Goal: Task Accomplishment & Management: Manage account settings

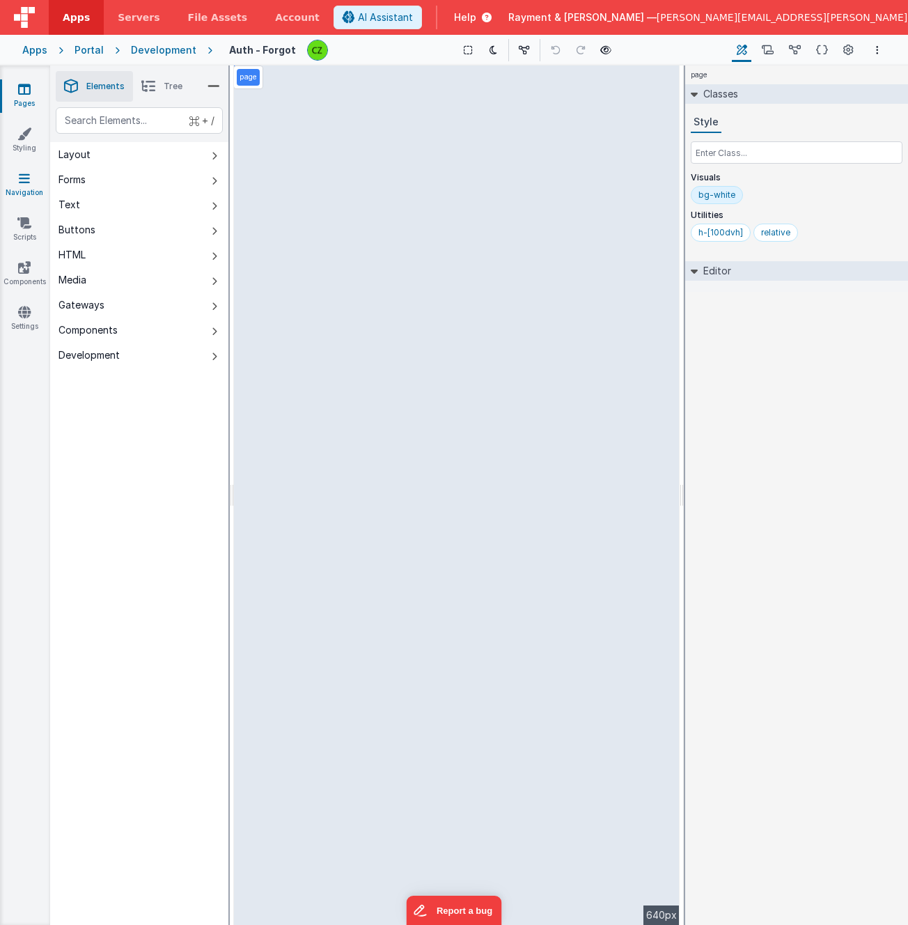
click at [24, 185] on icon at bounding box center [24, 178] width 11 height 14
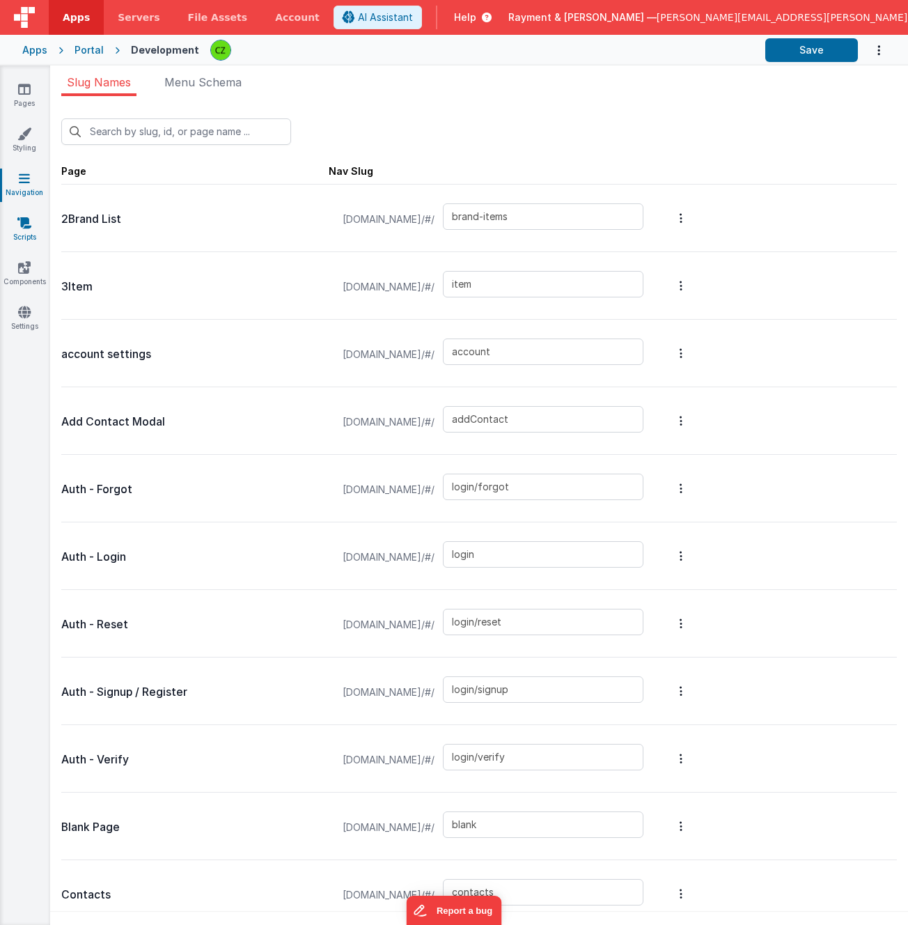
click at [26, 233] on link "Scripts" at bounding box center [24, 230] width 50 height 28
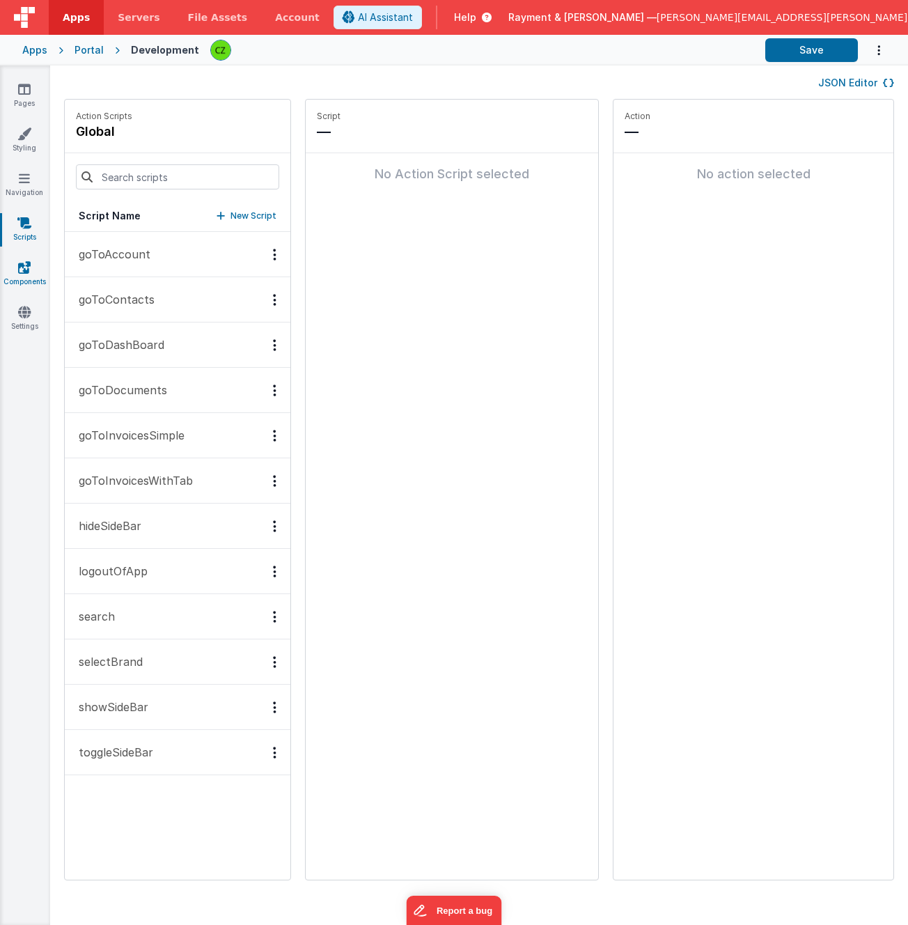
click at [25, 278] on link "Components" at bounding box center [24, 275] width 50 height 28
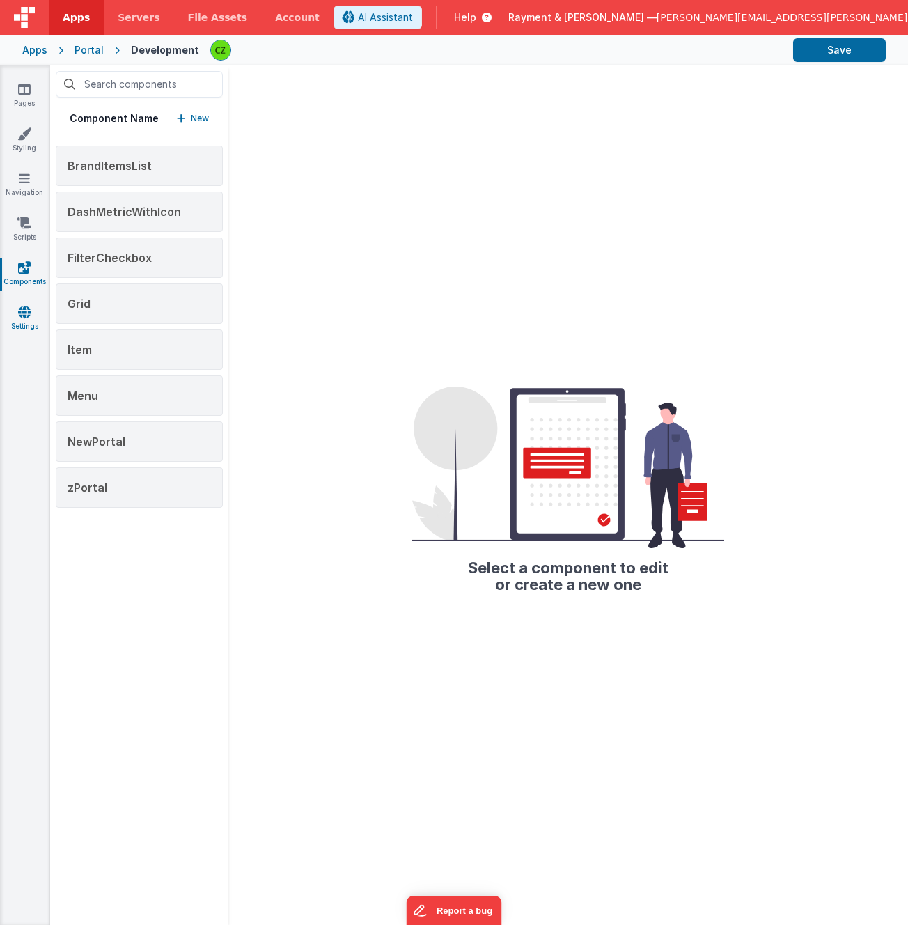
click at [17, 315] on link "Settings" at bounding box center [24, 319] width 50 height 28
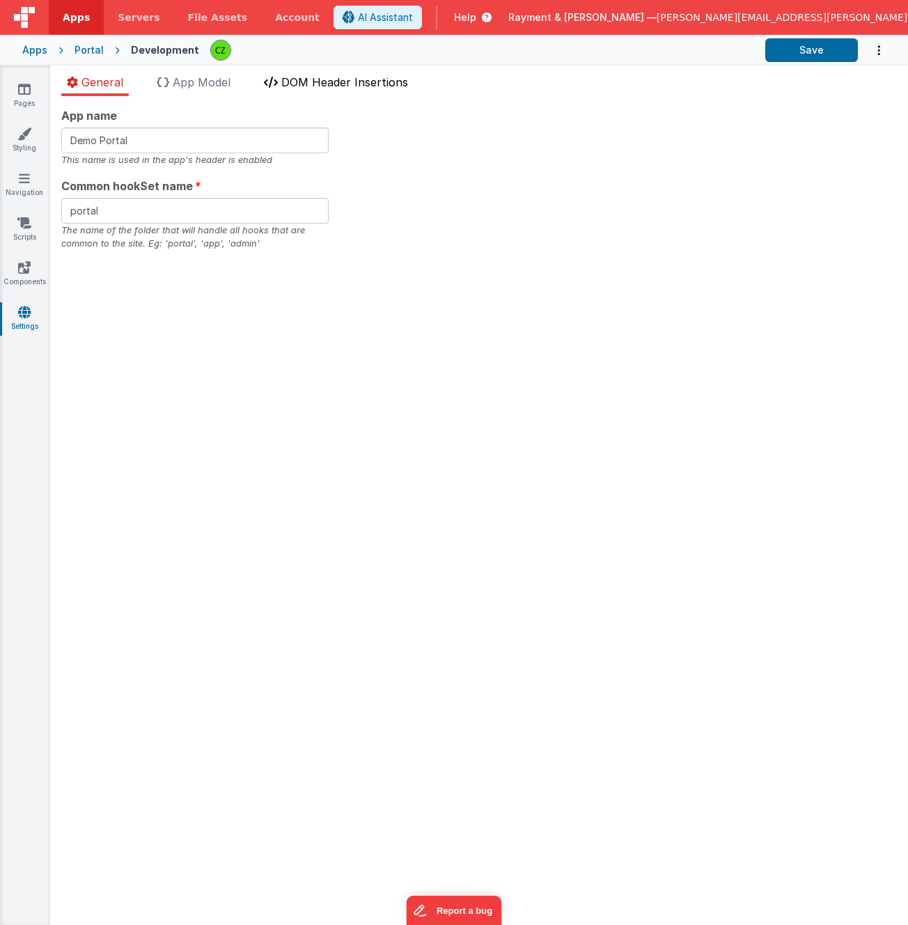
click at [320, 91] on li "DOM Header Insertions" at bounding box center [335, 85] width 155 height 22
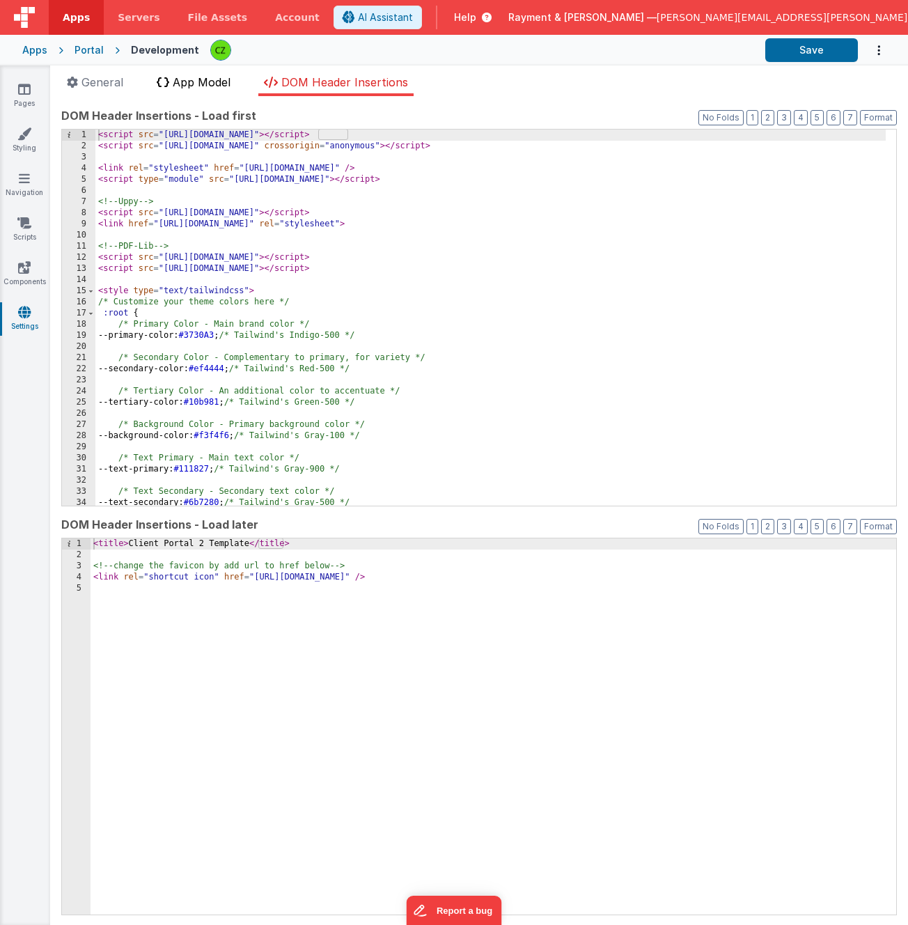
click at [192, 75] on span "App Model" at bounding box center [202, 82] width 58 height 14
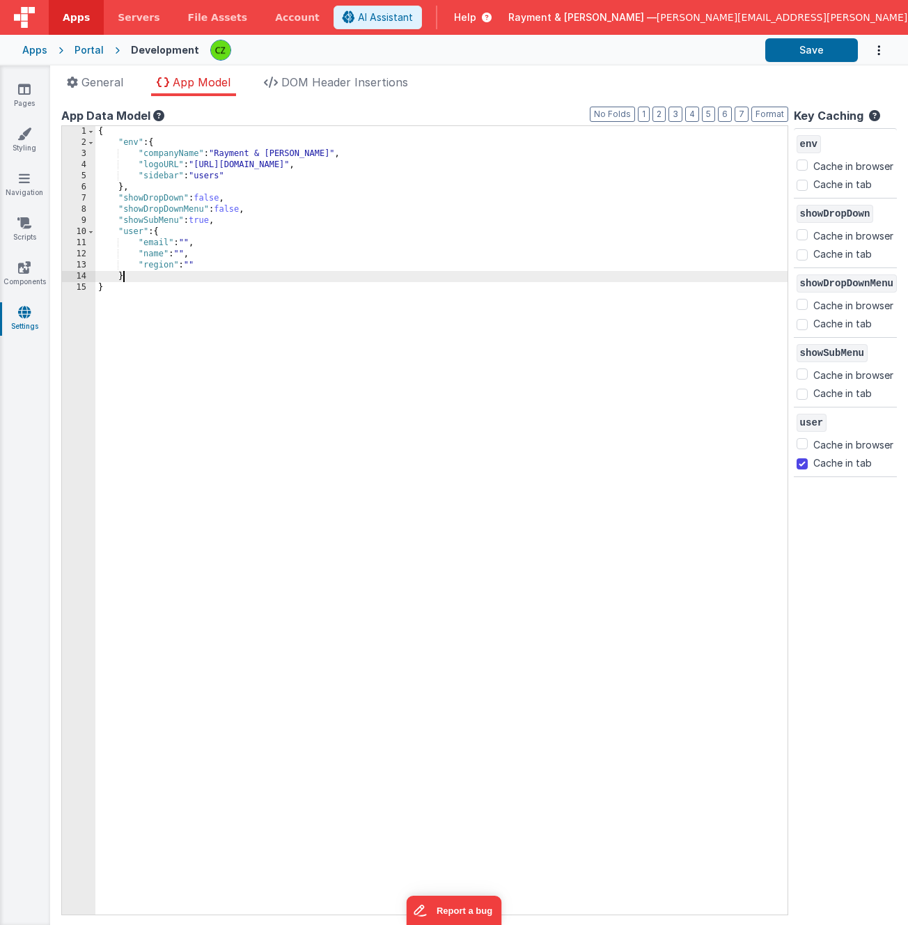
click at [194, 274] on div "{ "env" : { "companyName" : "Rayment & [PERSON_NAME]" , "logoURL" : "[URL][DOMA…" at bounding box center [441, 531] width 692 height 811
click at [24, 179] on icon at bounding box center [24, 178] width 11 height 14
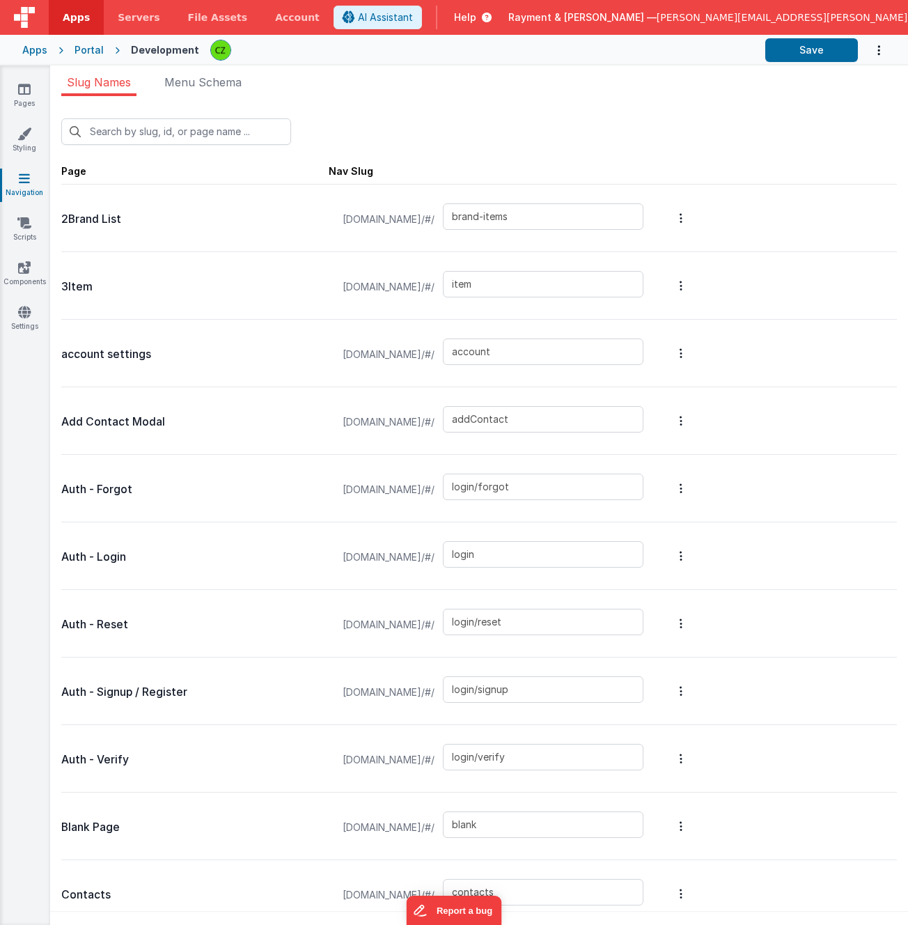
click at [474, 123] on div "New Slug" at bounding box center [479, 131] width 836 height 26
click at [208, 80] on span "Menu Schema" at bounding box center [202, 82] width 77 height 14
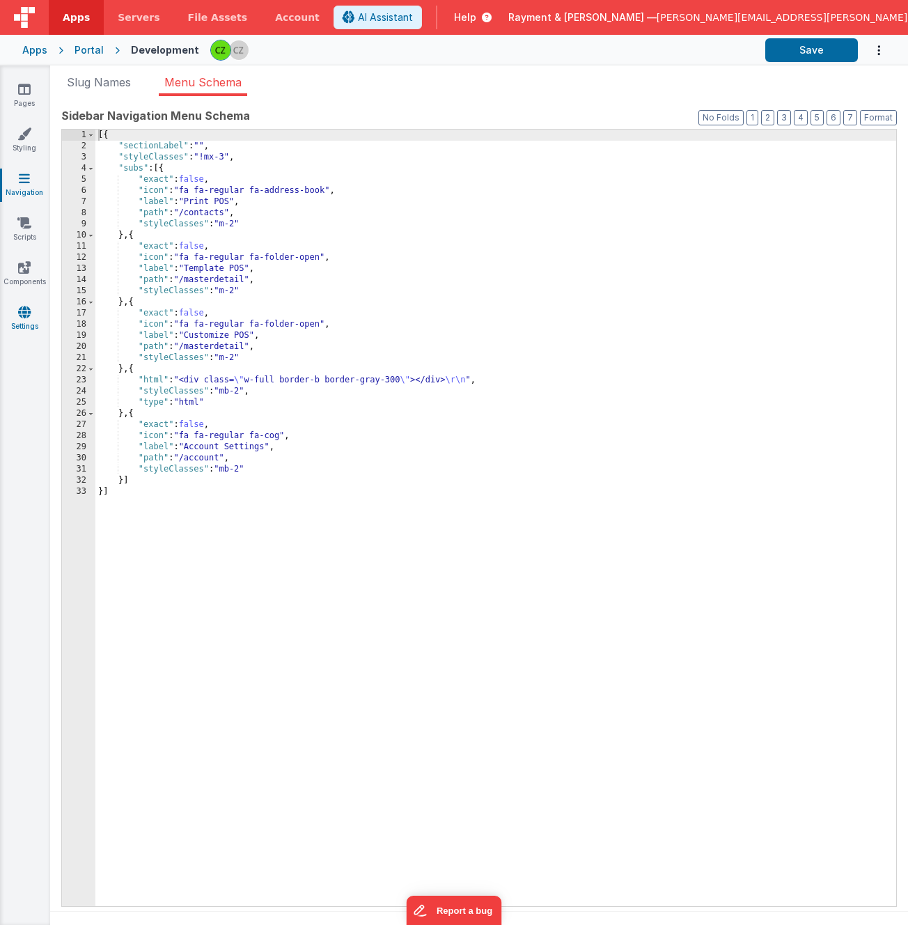
click at [28, 313] on icon at bounding box center [24, 312] width 13 height 14
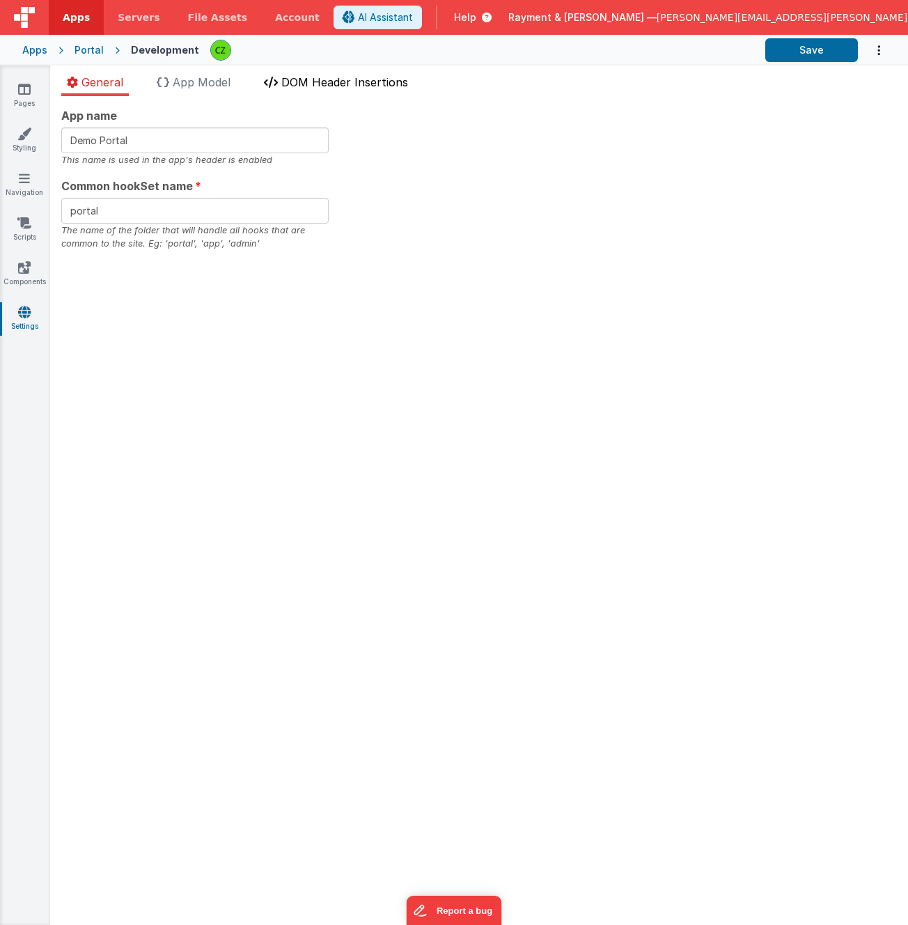
click at [338, 79] on span "DOM Header Insertions" at bounding box center [344, 82] width 127 height 14
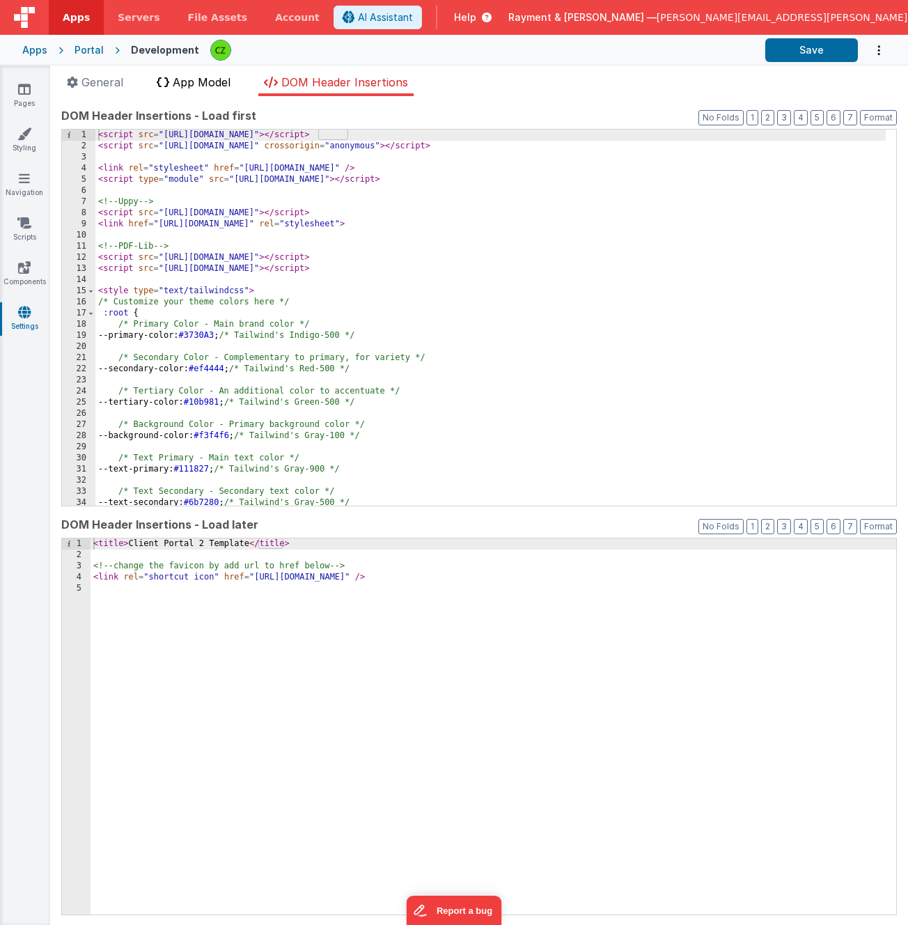
click at [221, 78] on span "App Model" at bounding box center [202, 82] width 58 height 14
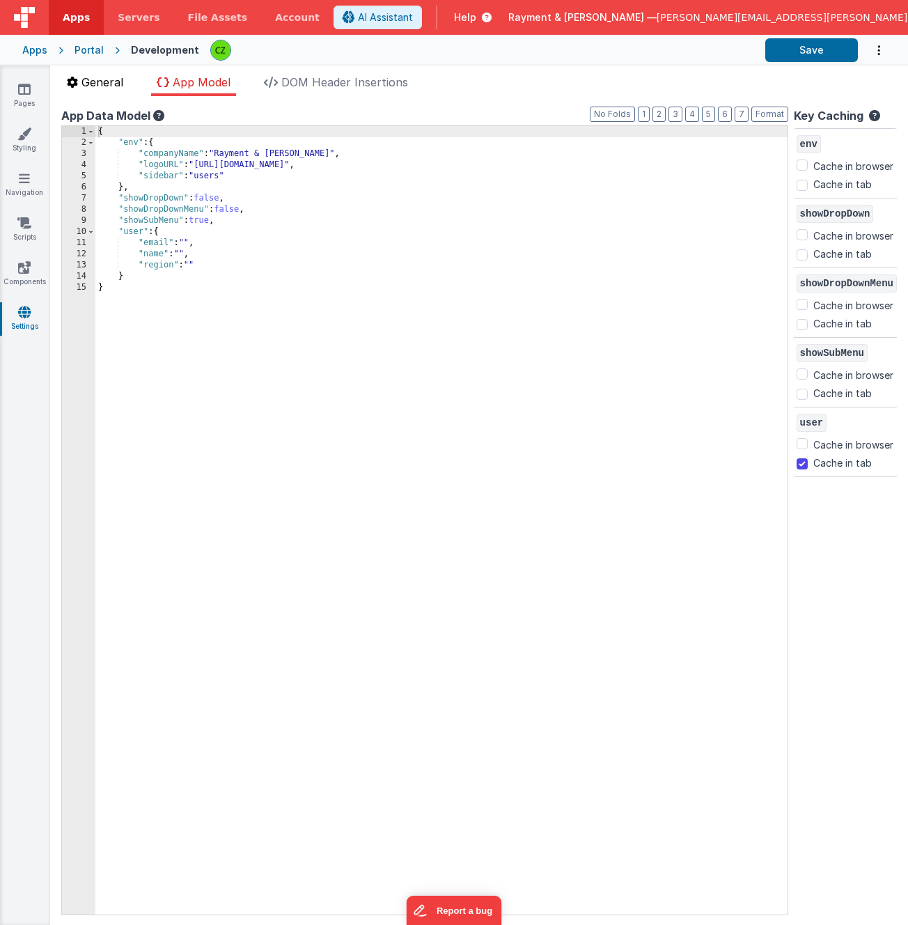
click at [101, 84] on span "General" at bounding box center [102, 82] width 42 height 14
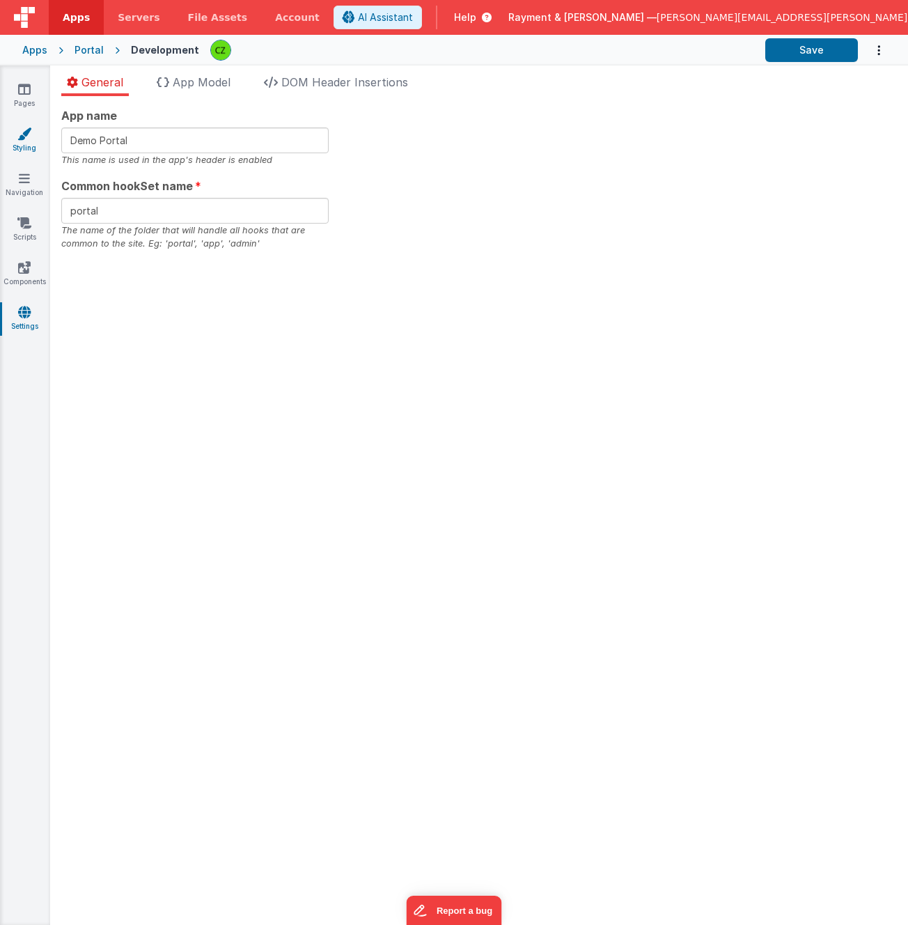
click at [26, 144] on link "Styling" at bounding box center [24, 141] width 50 height 28
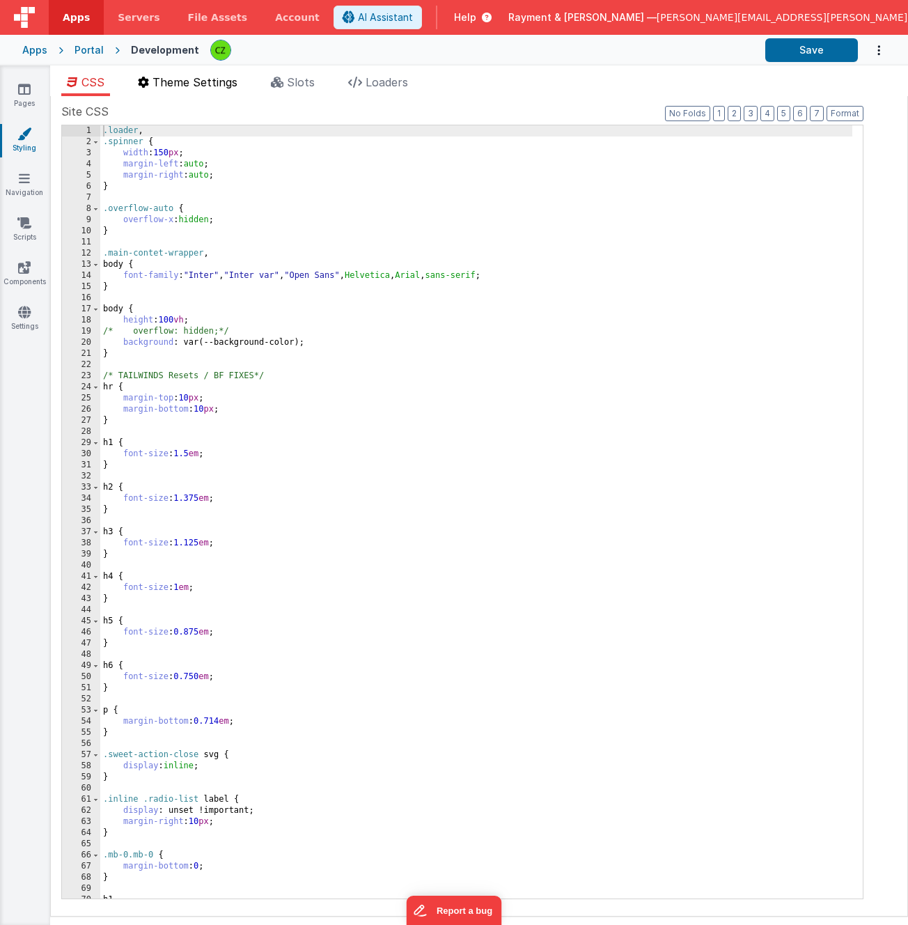
click at [185, 81] on span "Theme Settings" at bounding box center [195, 82] width 85 height 14
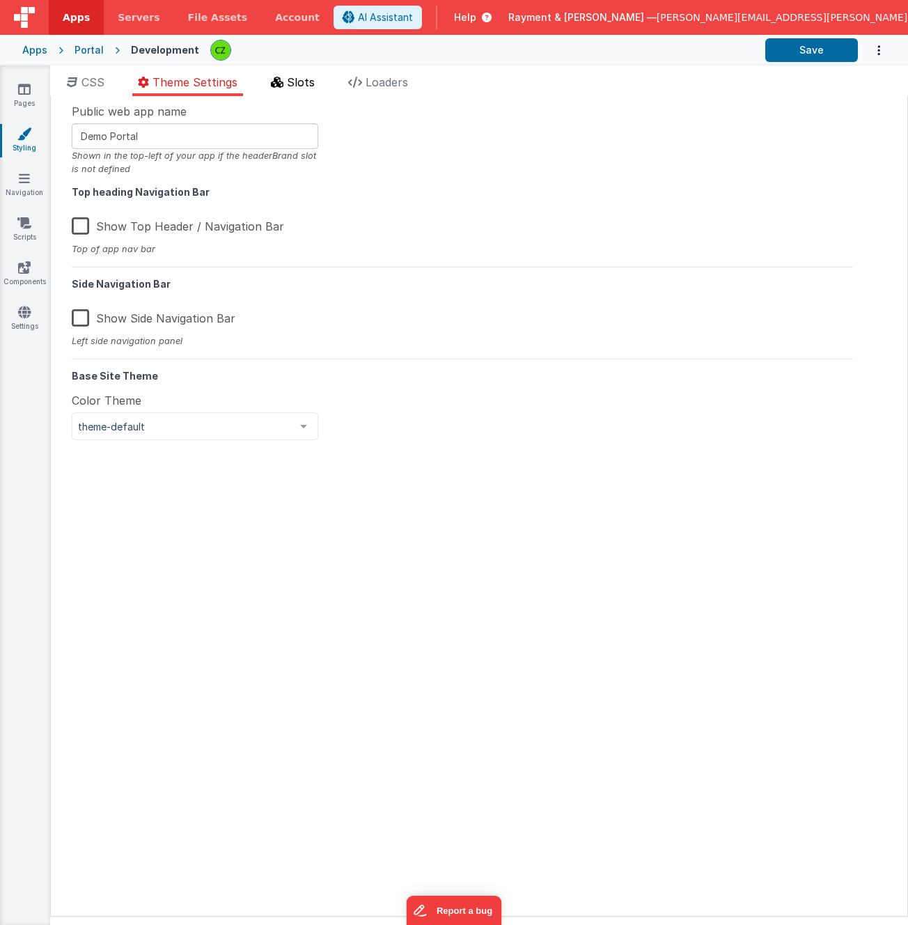
click at [295, 77] on span "Slots" at bounding box center [301, 82] width 28 height 14
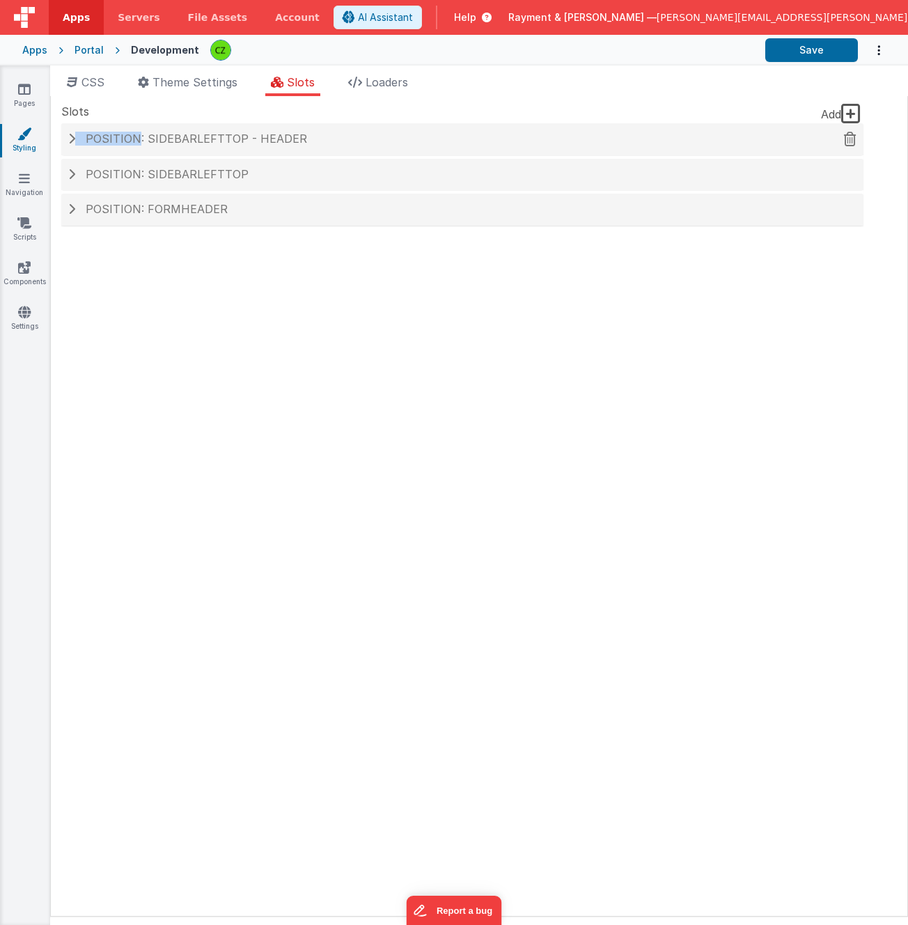
click at [134, 132] on span "Position: sidebarLeftTop - header" at bounding box center [197, 139] width 222 height 14
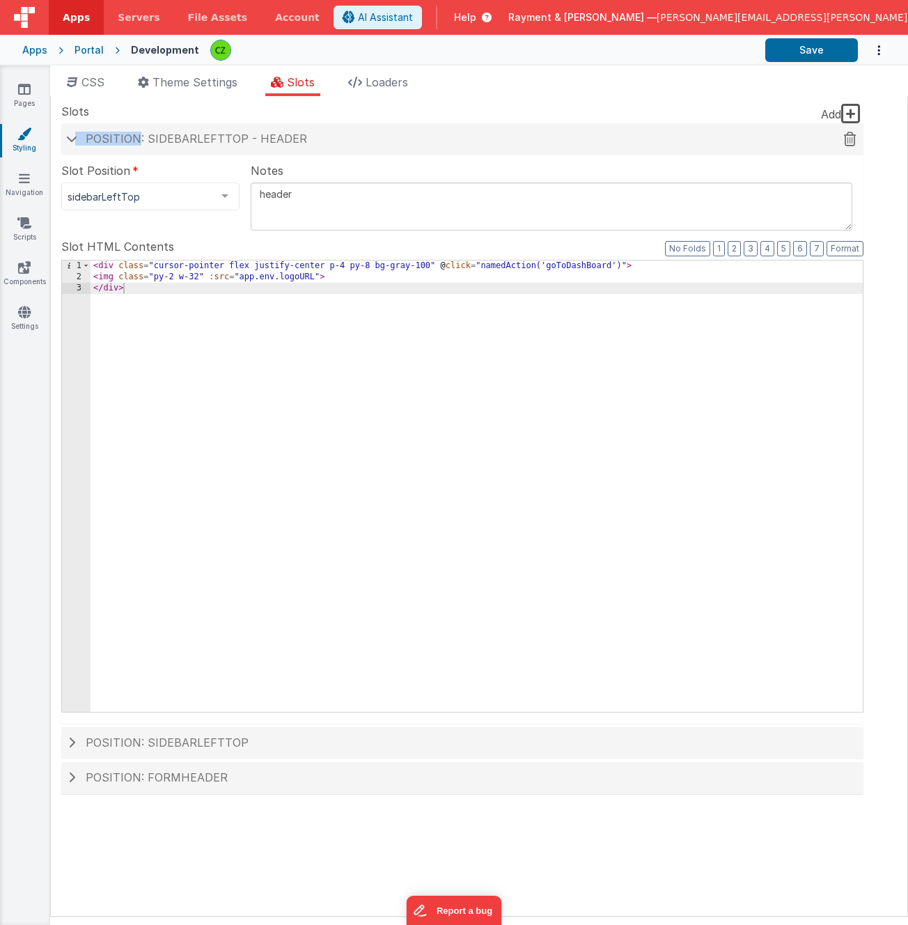
click at [81, 136] on h4 "Position: sidebarLeftTop - header" at bounding box center [462, 139] width 789 height 13
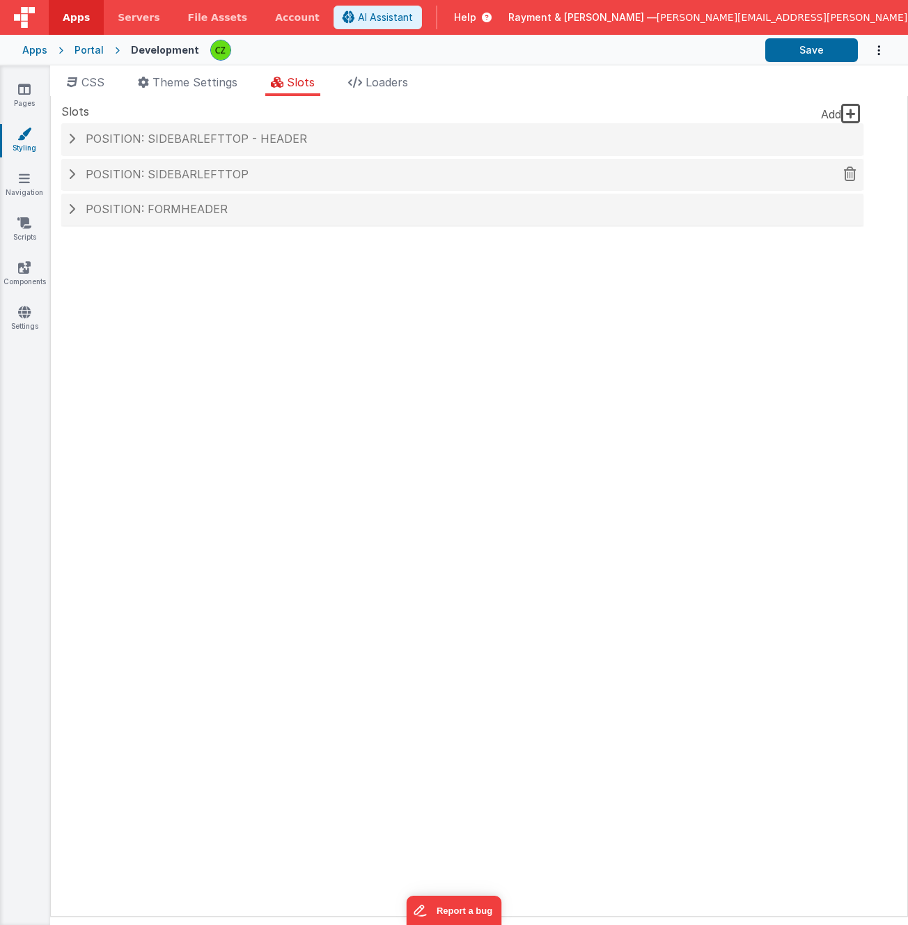
click at [88, 171] on span "Position: sidebarLeftTop" at bounding box center [167, 174] width 163 height 14
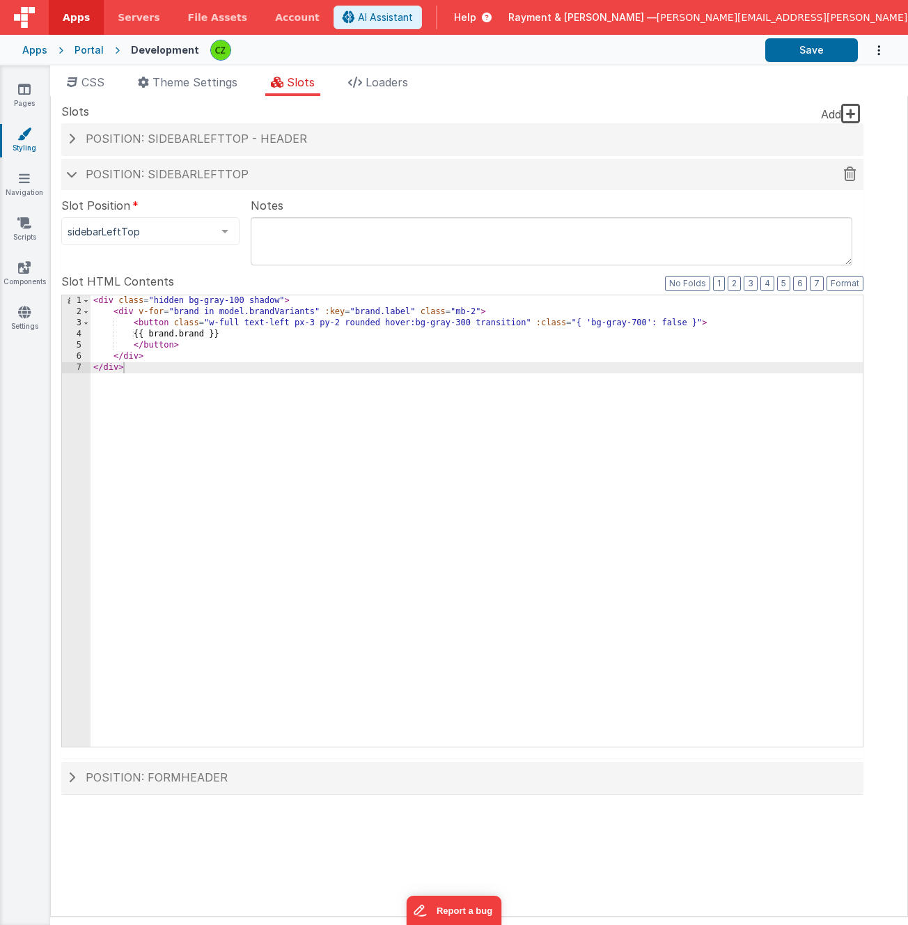
click at [88, 171] on span "Position: sidebarLeftTop" at bounding box center [167, 174] width 163 height 14
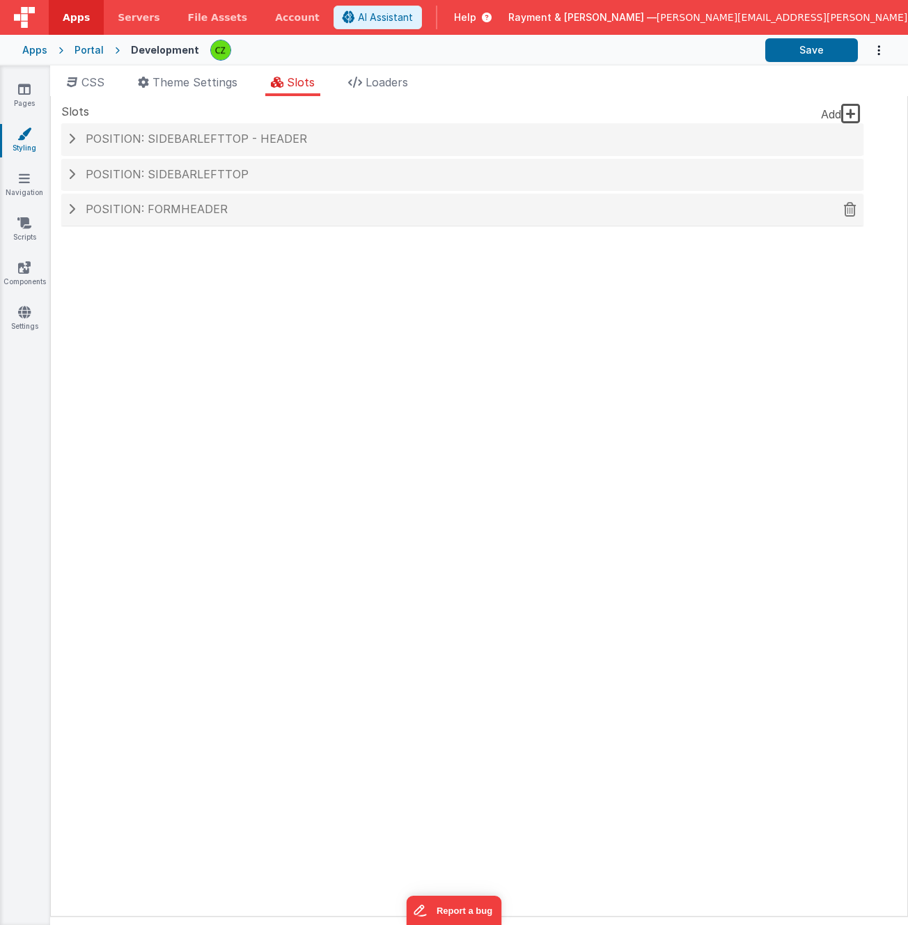
click at [91, 210] on span "Position: formHeader" at bounding box center [157, 209] width 142 height 14
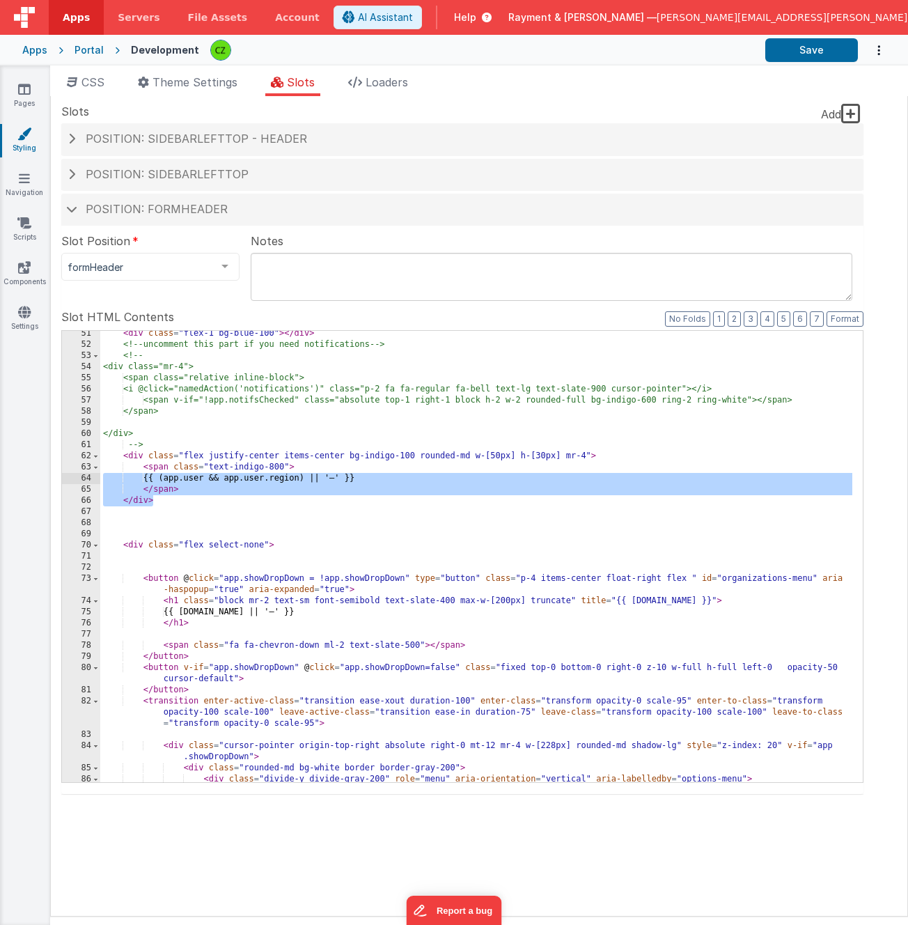
drag, startPoint x: 189, startPoint y: 505, endPoint x: 102, endPoint y: 483, distance: 89.7
click at [102, 483] on div "< div class = "flex-1 bg-blue-100" > </ div > <!-- uncomment this part if you n…" at bounding box center [476, 570] width 752 height 485
click at [174, 505] on div "< div class = "flex-1 bg-blue-100" > </ div > <!-- uncomment this part if you n…" at bounding box center [476, 570] width 752 height 485
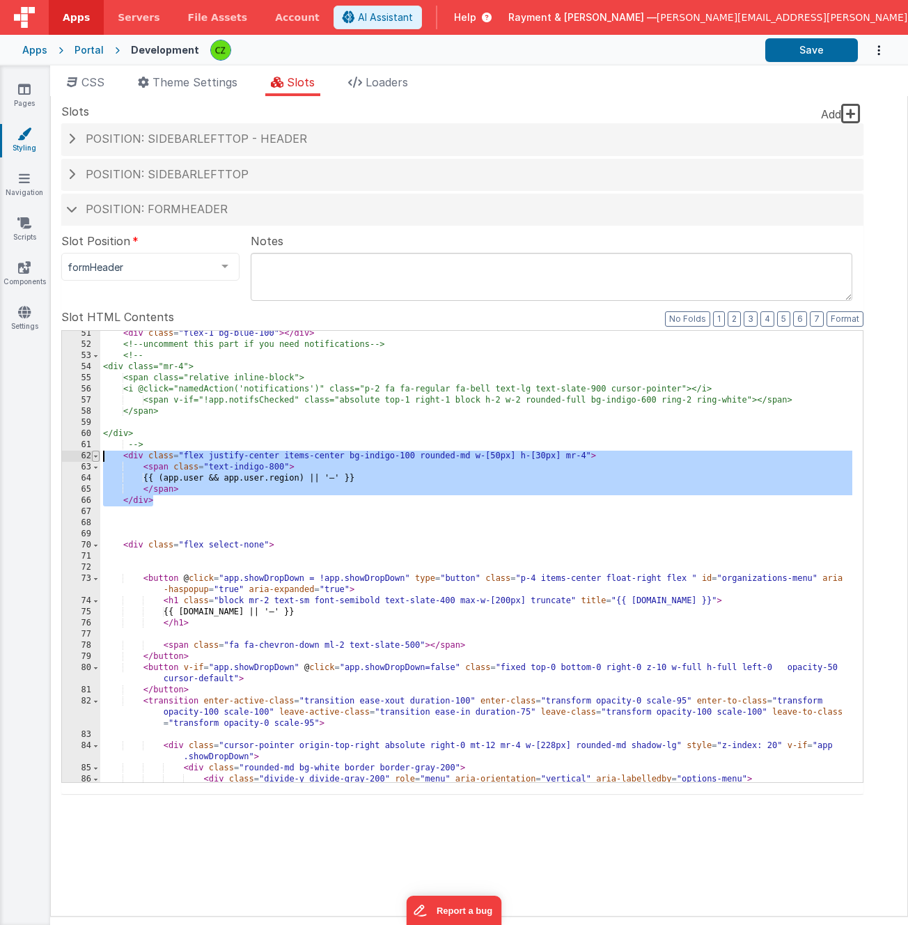
drag, startPoint x: 188, startPoint y: 505, endPoint x: 91, endPoint y: 460, distance: 106.9
click at [91, 460] on div "51 52 53 54 55 56 57 58 59 60 61 62 63 64 65 66 67 68 69 70 71 72 73 74 75 76 7…" at bounding box center [462, 556] width 802 height 453
click at [166, 503] on div "< div class = "flex-1 bg-blue-100" > </ div > <!-- uncomment this part if you n…" at bounding box center [476, 570] width 752 height 485
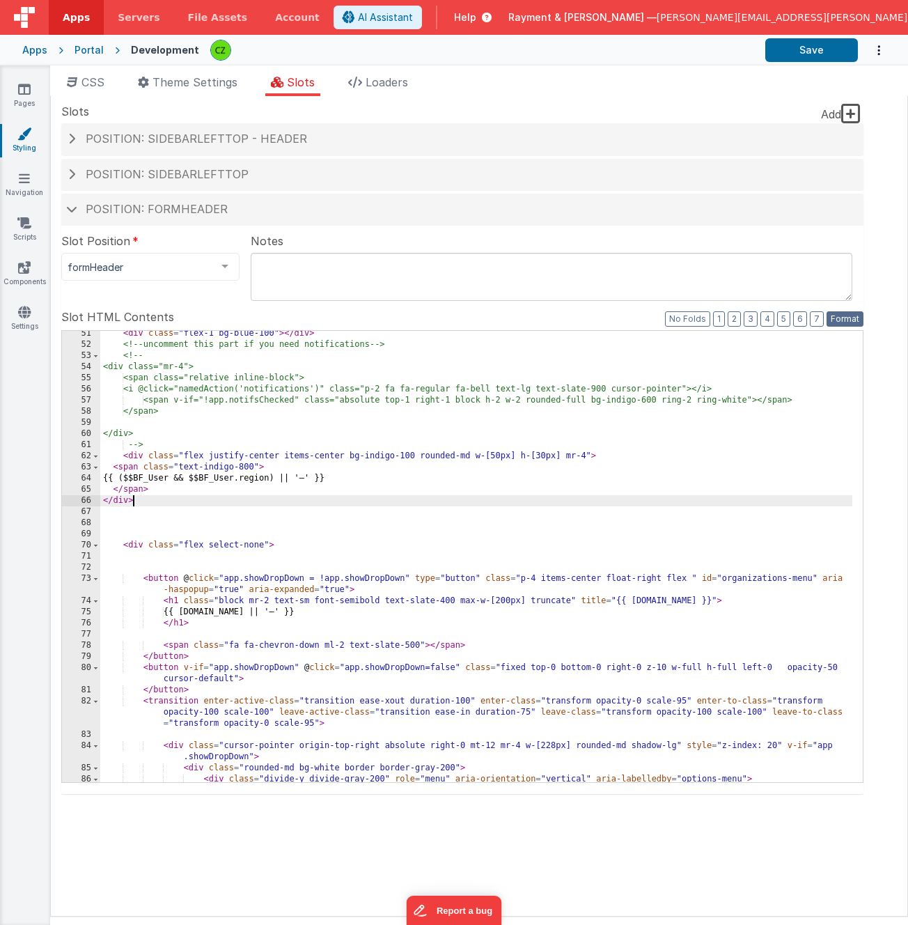
click at [849, 321] on button "Format" at bounding box center [845, 318] width 37 height 15
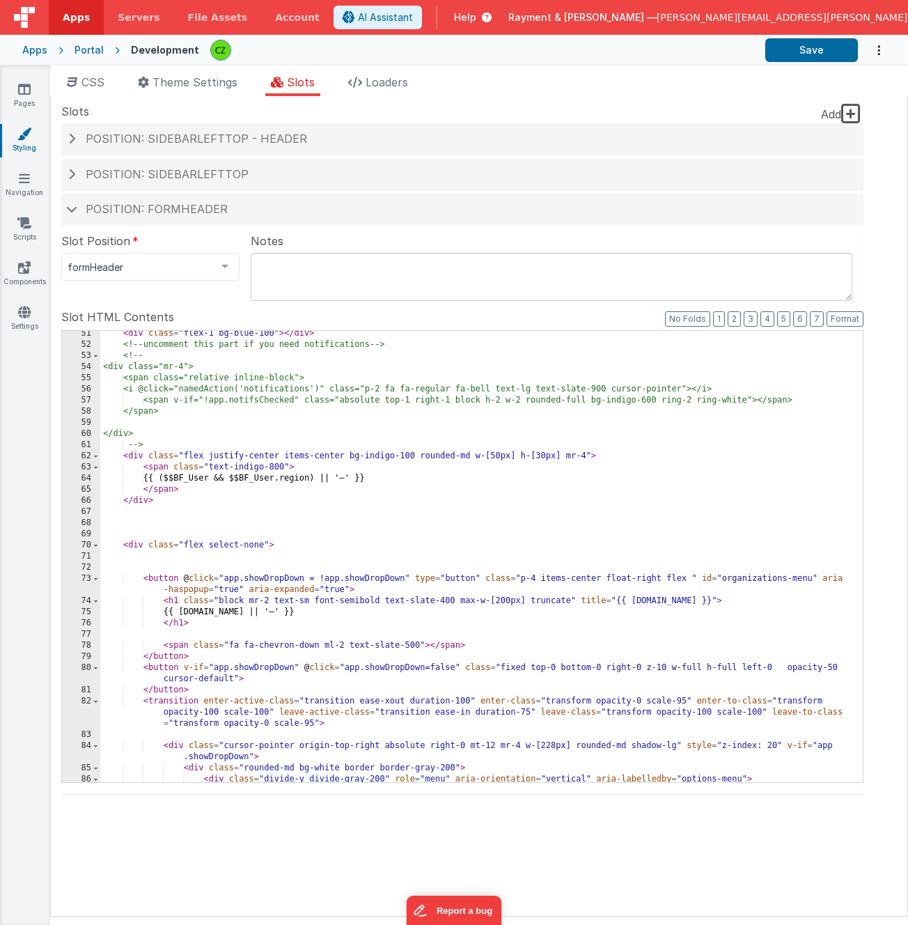
click at [598, 451] on div "< div class = "flex-1 bg-blue-100" > </ div > <!-- uncomment this part if you n…" at bounding box center [476, 570] width 752 height 485
click at [352, 511] on div "< div class = "flex-1 bg-blue-100" > </ div > <!-- uncomment this part if you n…" at bounding box center [476, 570] width 752 height 485
click at [192, 503] on div "< div class = "flex-1 bg-blue-100" > </ div > <!-- uncomment this part if you n…" at bounding box center [476, 570] width 752 height 485
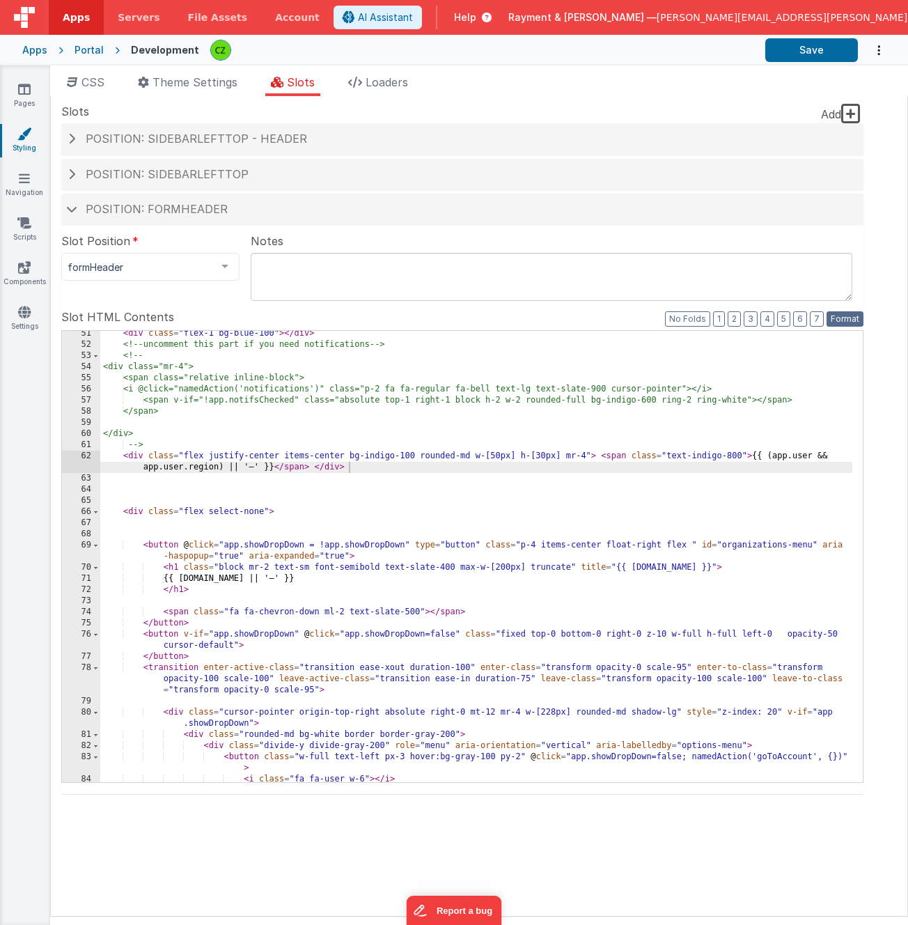
click at [836, 318] on button "Format" at bounding box center [845, 318] width 37 height 15
click at [520, 460] on div "< div class = "flex-1 bg-blue-100" > </ div > <!-- uncomment this part if you n…" at bounding box center [476, 565] width 752 height 474
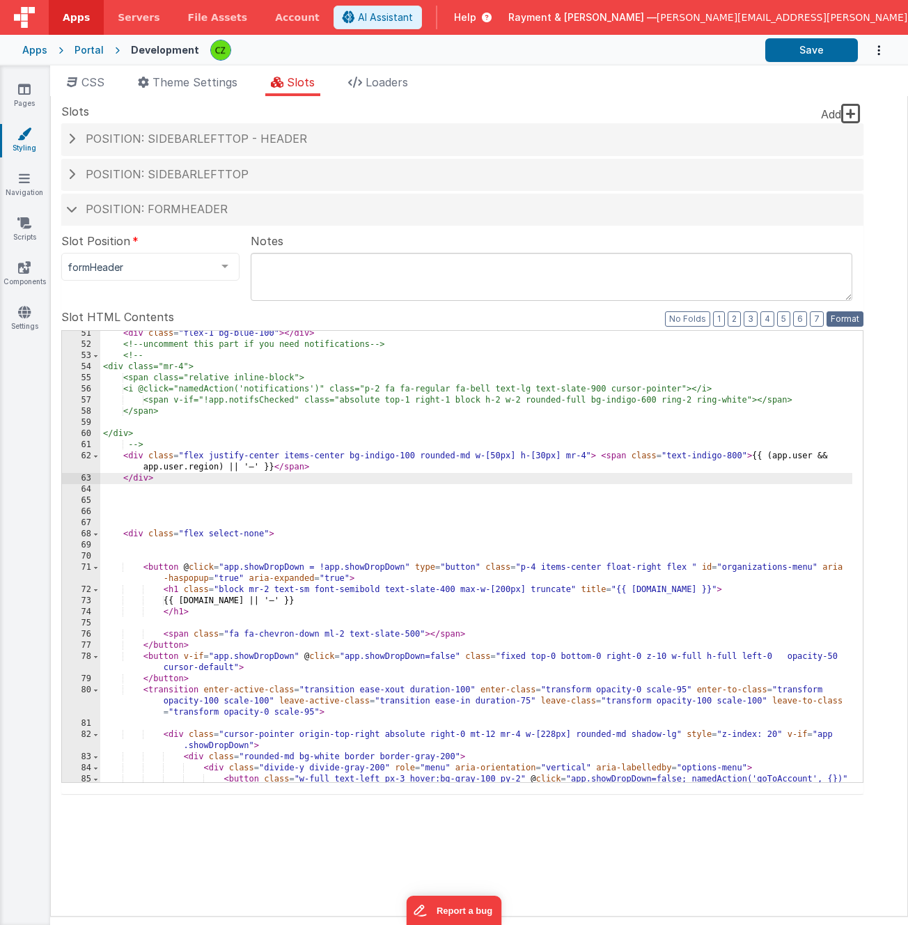
click at [837, 318] on button "Format" at bounding box center [845, 318] width 37 height 15
click at [752, 456] on div "< div class = "flex-1 bg-blue-100" > </ div > <!-- uncomment this part if you n…" at bounding box center [476, 570] width 752 height 485
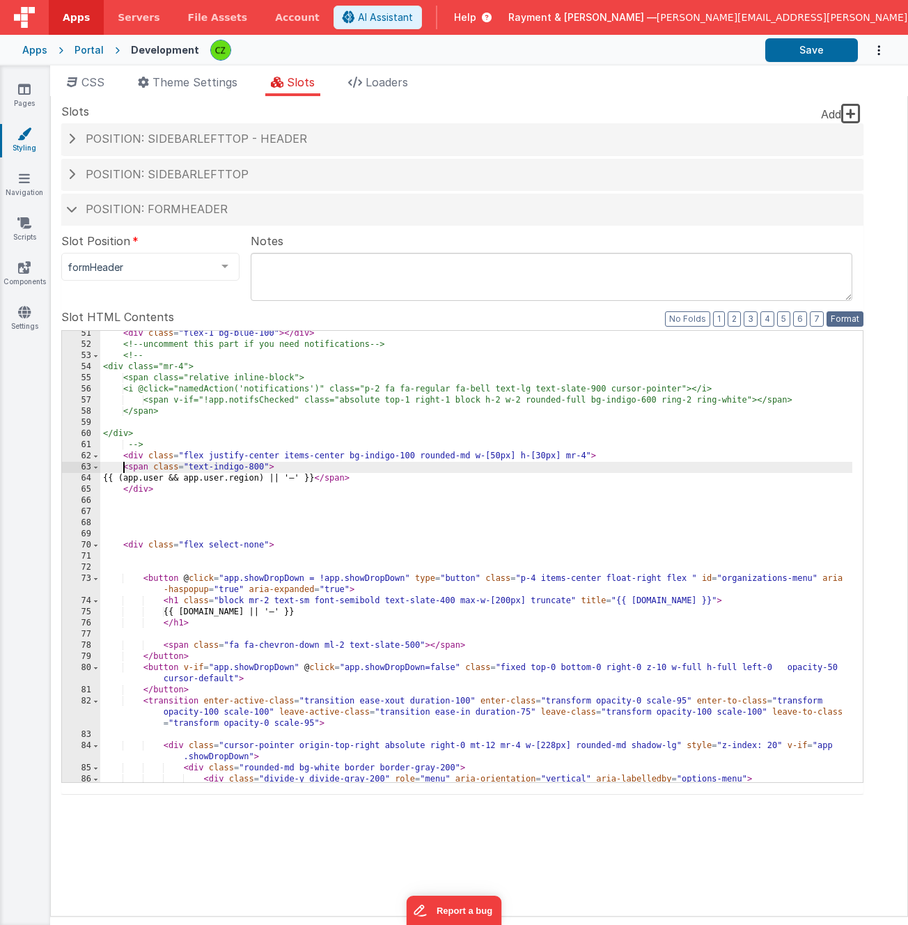
click at [851, 318] on button "Format" at bounding box center [845, 318] width 37 height 15
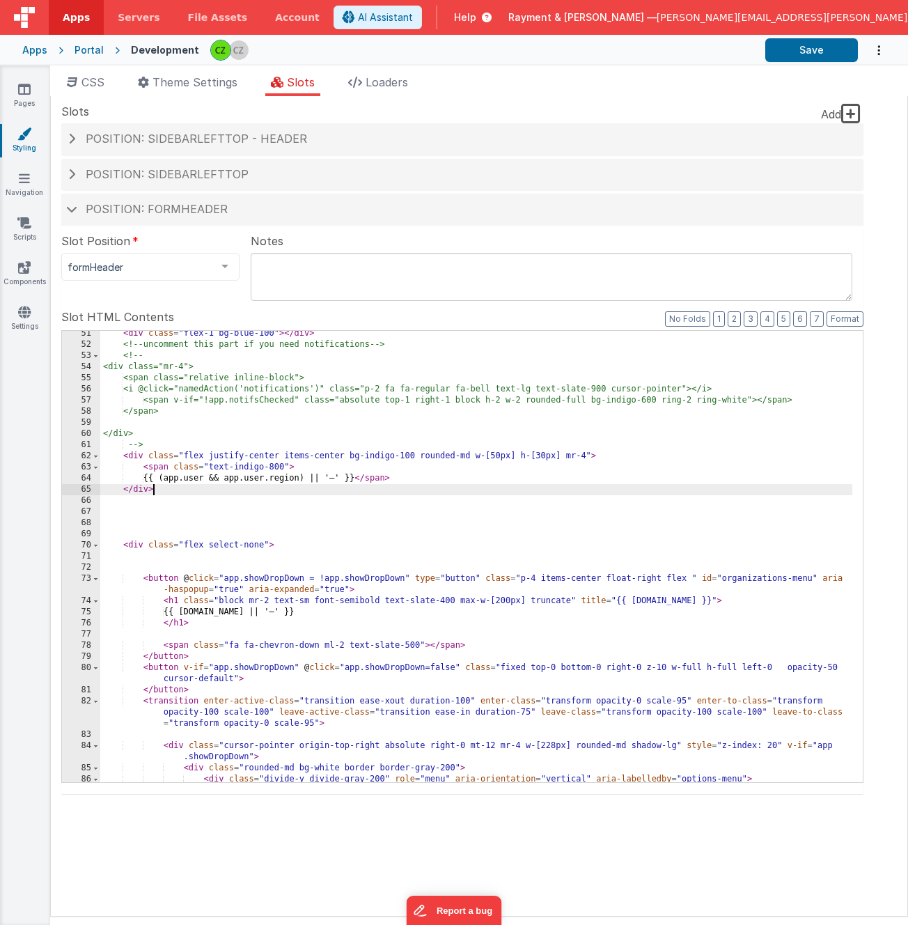
click at [513, 490] on div "< div class = "flex-1 bg-blue-100" > </ div > <!-- uncomment this part if you n…" at bounding box center [476, 570] width 752 height 485
click at [375, 483] on div "< div class = "flex-1 bg-blue-100" > </ div > <!-- uncomment this part if you n…" at bounding box center [476, 570] width 752 height 485
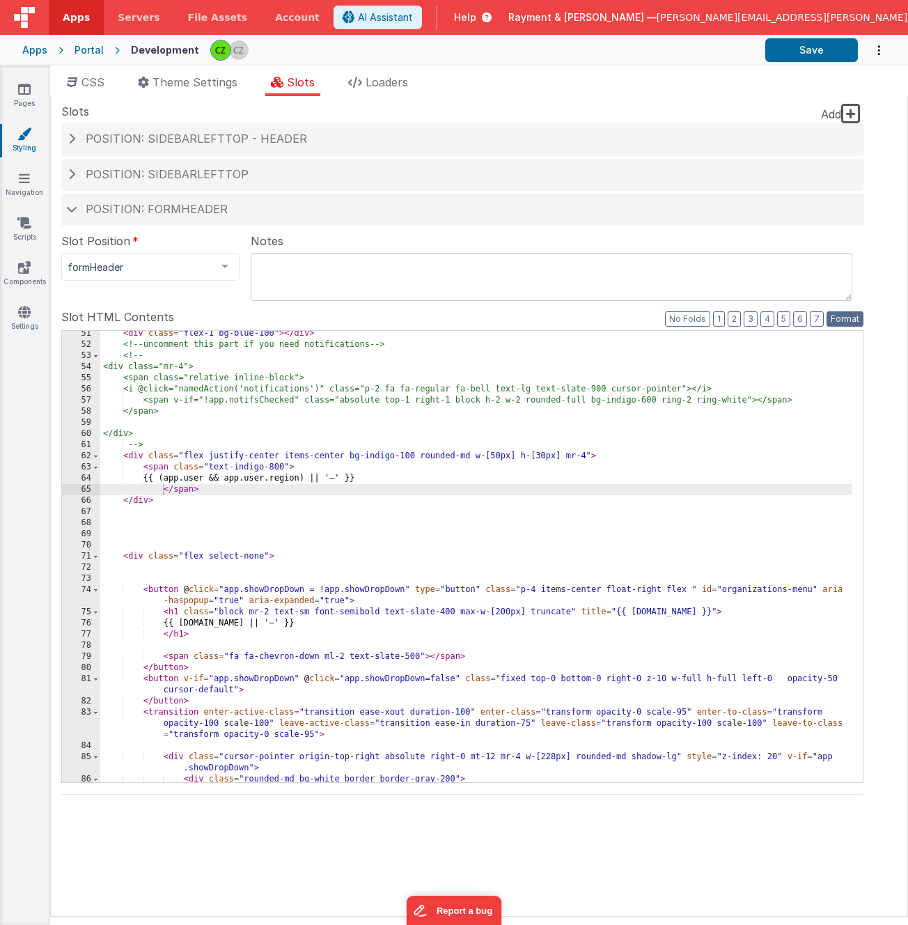
click at [853, 320] on button "Format" at bounding box center [845, 318] width 37 height 15
click at [559, 443] on div "< div class = "flex-1 bg-blue-100" > </ div > <!-- uncomment this part if you n…" at bounding box center [476, 565] width 752 height 474
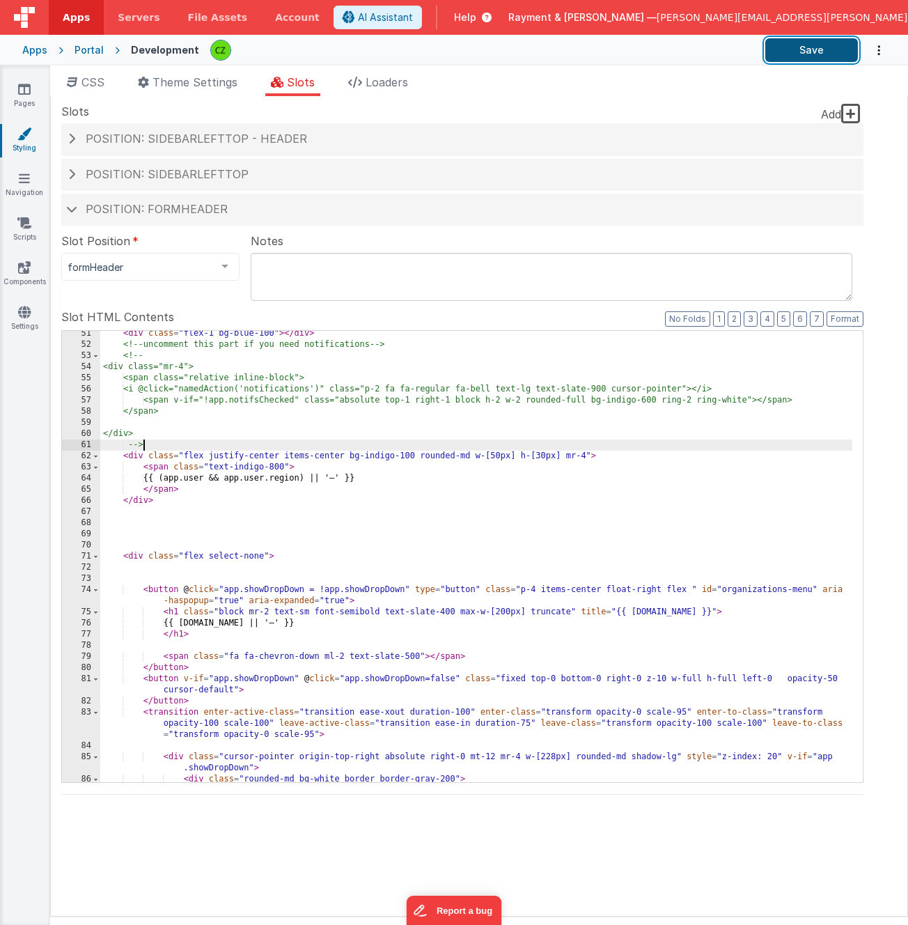
click at [807, 48] on button "Save" at bounding box center [812, 50] width 93 height 24
